Goal: Check status: Check status

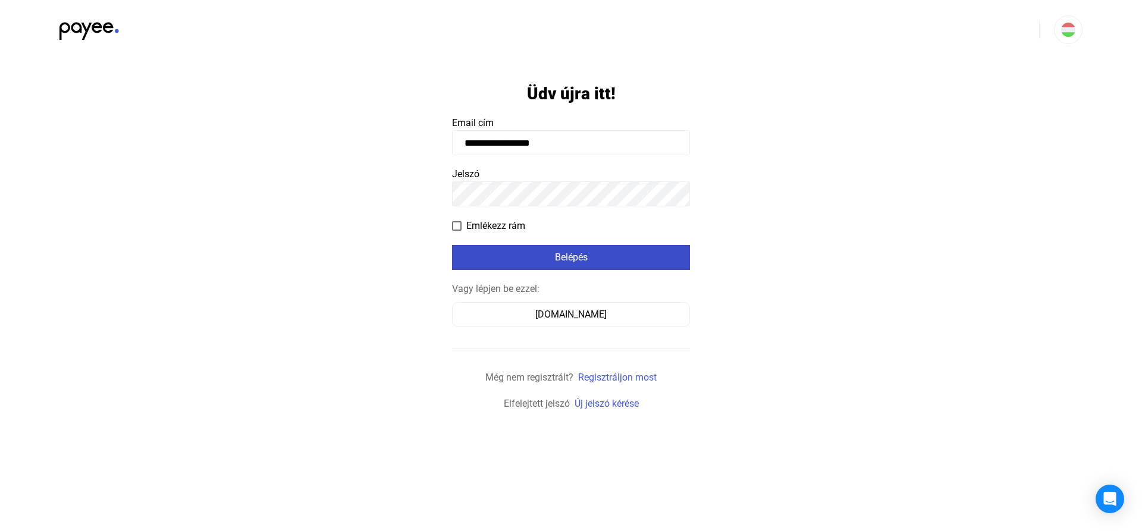
click at [553, 262] on div "Belépés" at bounding box center [571, 258] width 231 height 14
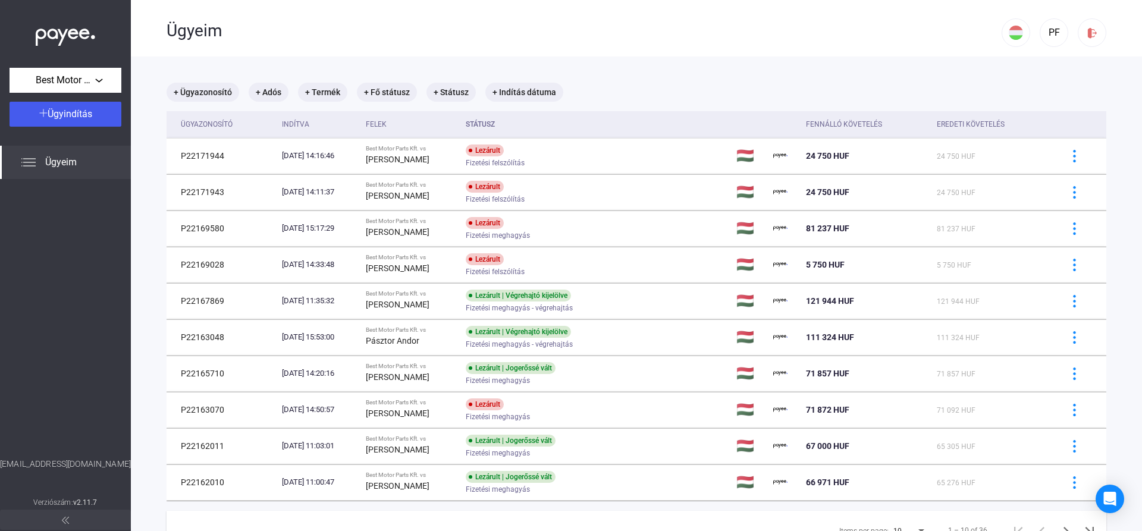
click at [68, 164] on span "Ügyeim" at bounding box center [61, 162] width 32 height 14
click at [214, 95] on mat-chip "+ Ügyazonosító" at bounding box center [203, 92] width 73 height 19
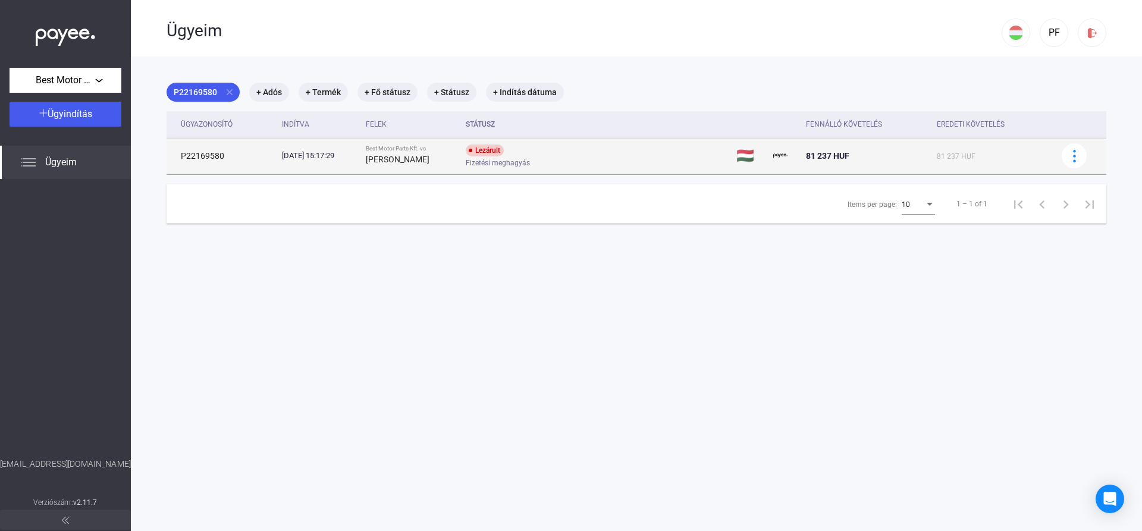
click at [261, 156] on td "P22169580" at bounding box center [222, 156] width 111 height 36
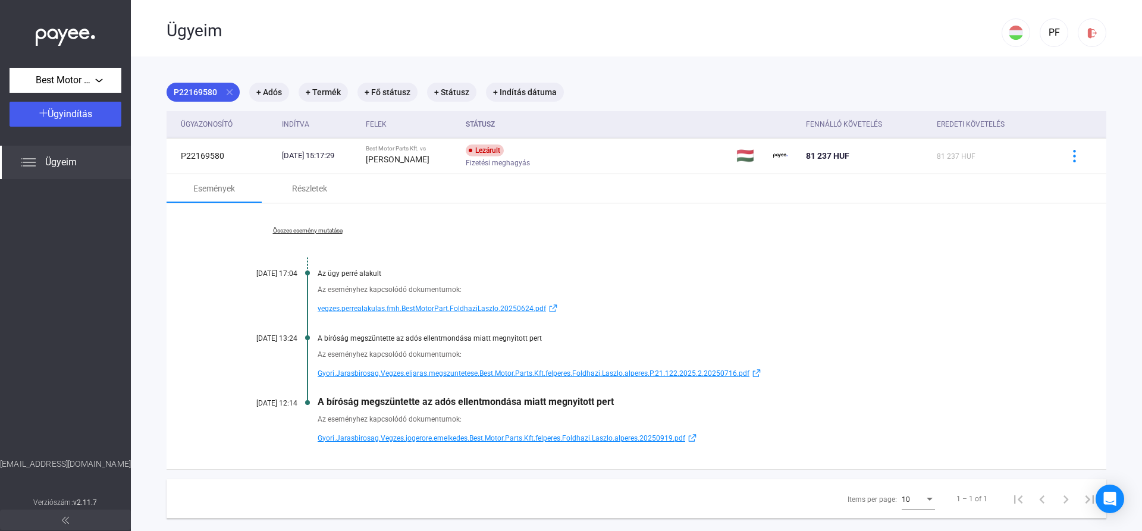
click at [467, 440] on span "Gyori.Jarasbirosag.Vegzes.jogerore.emelkedes.Best.Motor.Parts.Kft.felperes.Fold…" at bounding box center [502, 438] width 368 height 14
click at [424, 372] on span "Gyori.Jarasbirosag.Vegzes.eljaras.megszuntetese.Best.Motor.Parts.Kft.felperes.F…" at bounding box center [534, 374] width 432 height 14
